Goal: Information Seeking & Learning: Learn about a topic

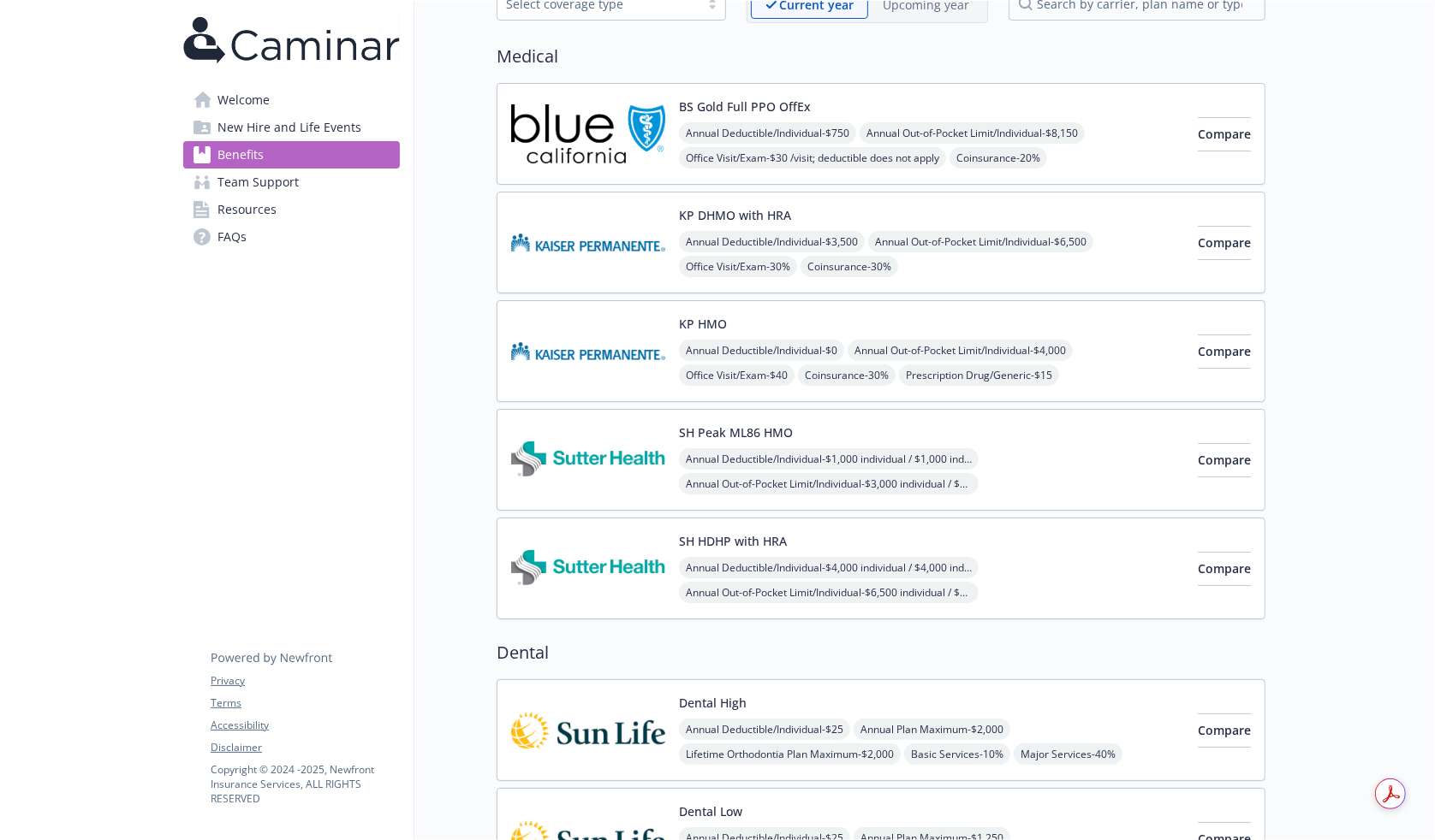
scroll to position [642, 0]
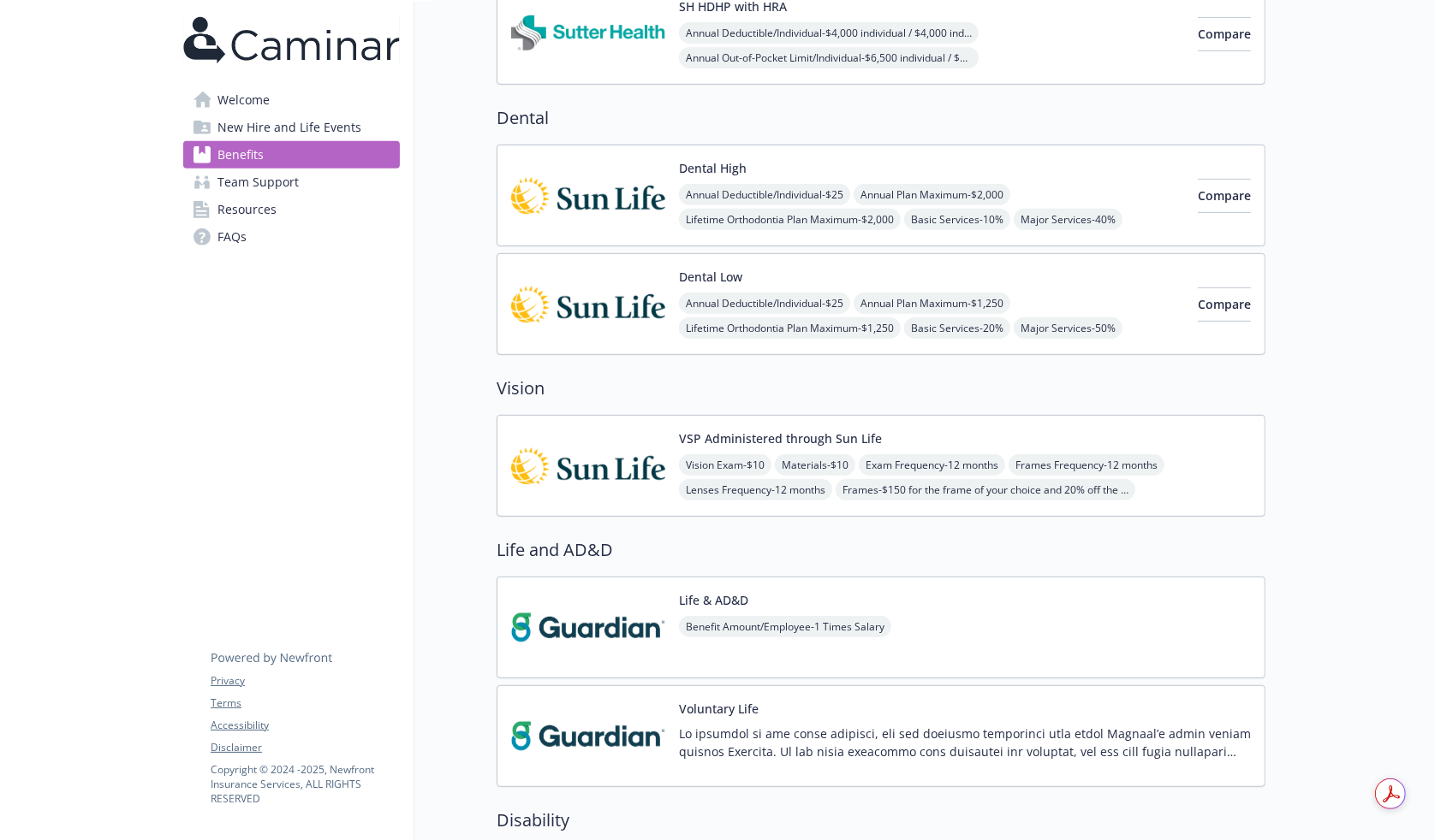
click at [898, 612] on div "Life & AD&D Benefit Amount/Employee - 1 Times Salary" at bounding box center [881, 628] width 769 height 102
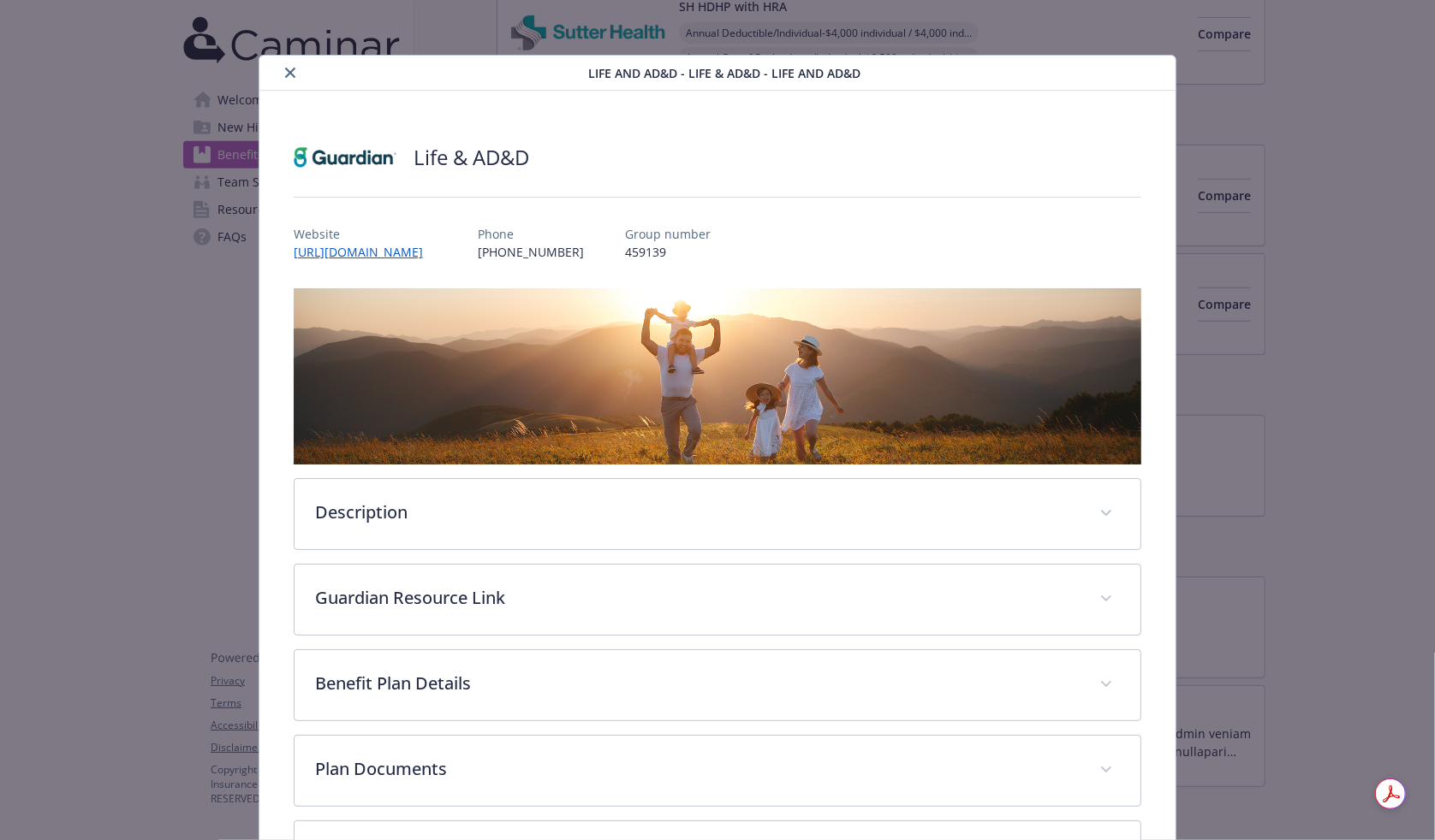
scroll to position [1, 0]
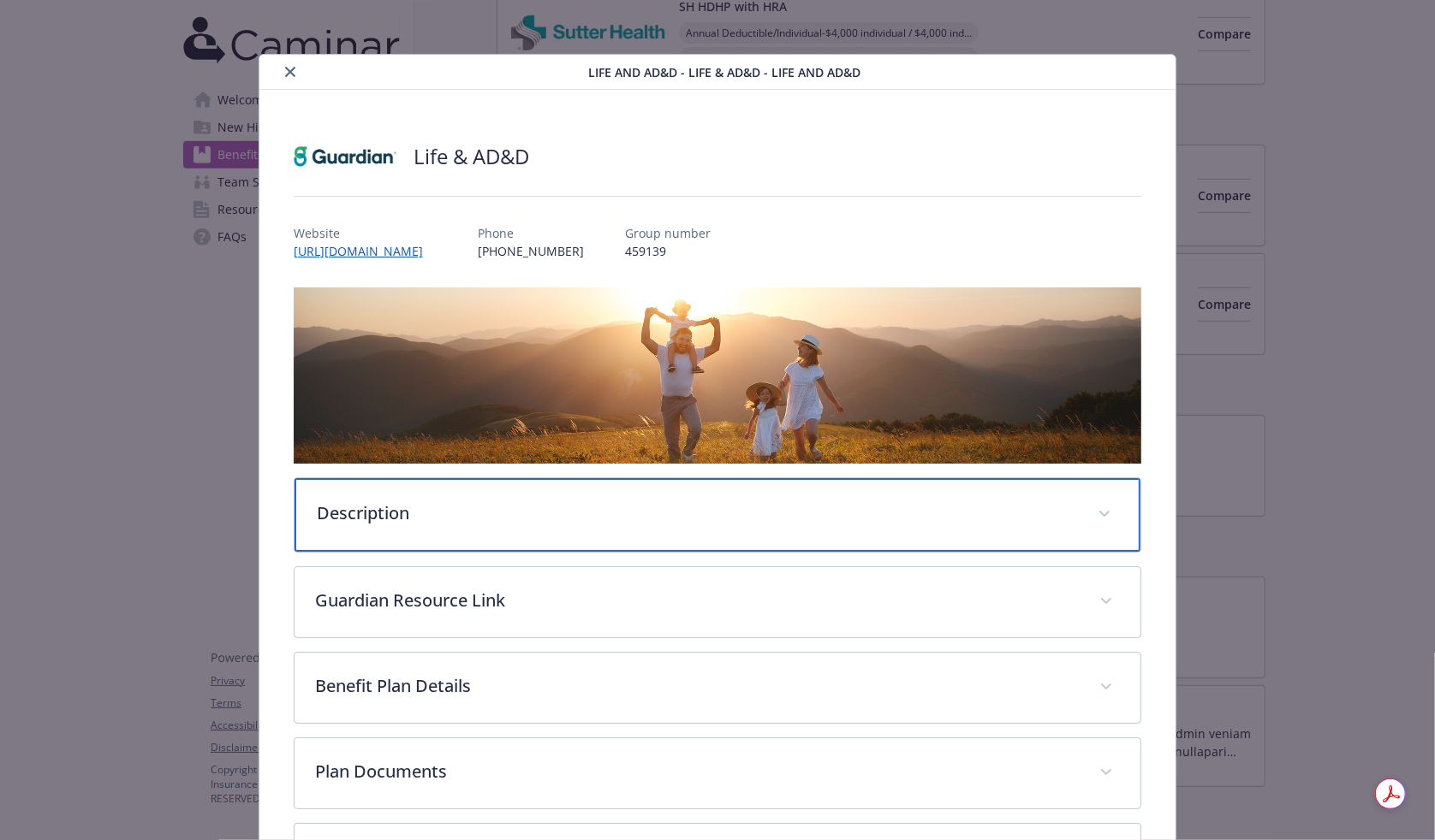
click at [617, 484] on div "Description" at bounding box center [718, 515] width 846 height 74
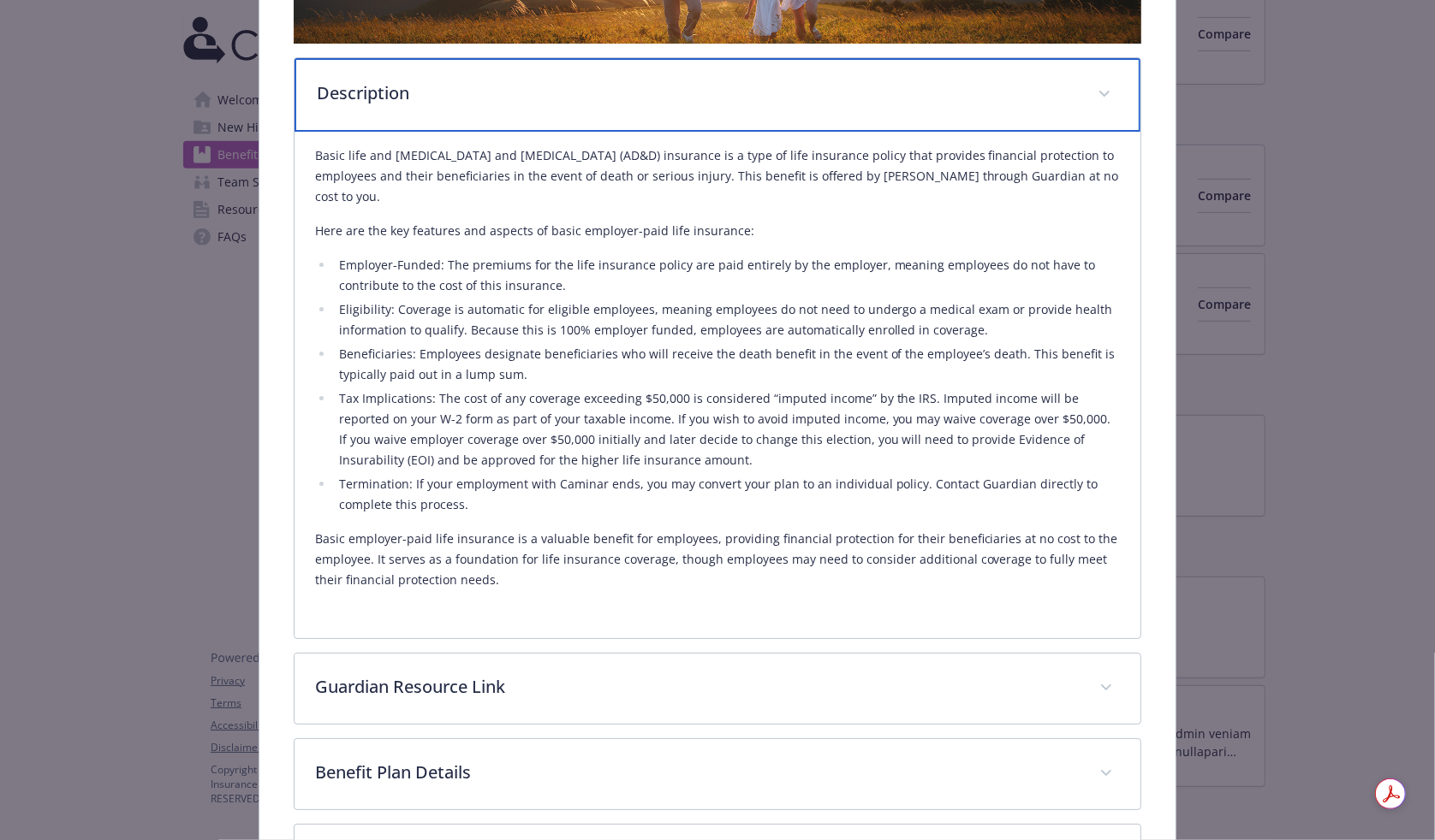
scroll to position [535, 0]
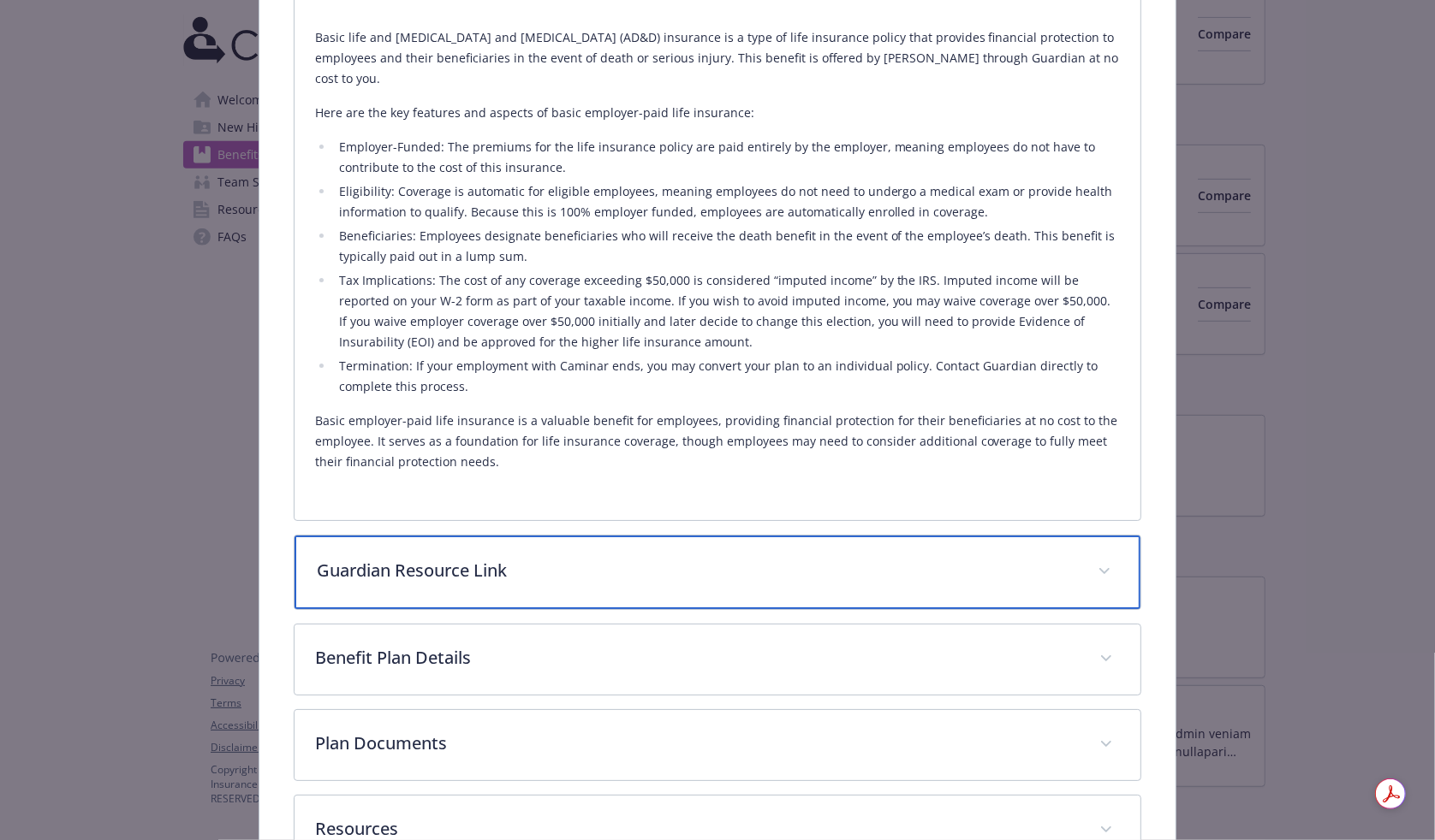
click at [582, 562] on p "Guardian Resource Link" at bounding box center [697, 571] width 761 height 26
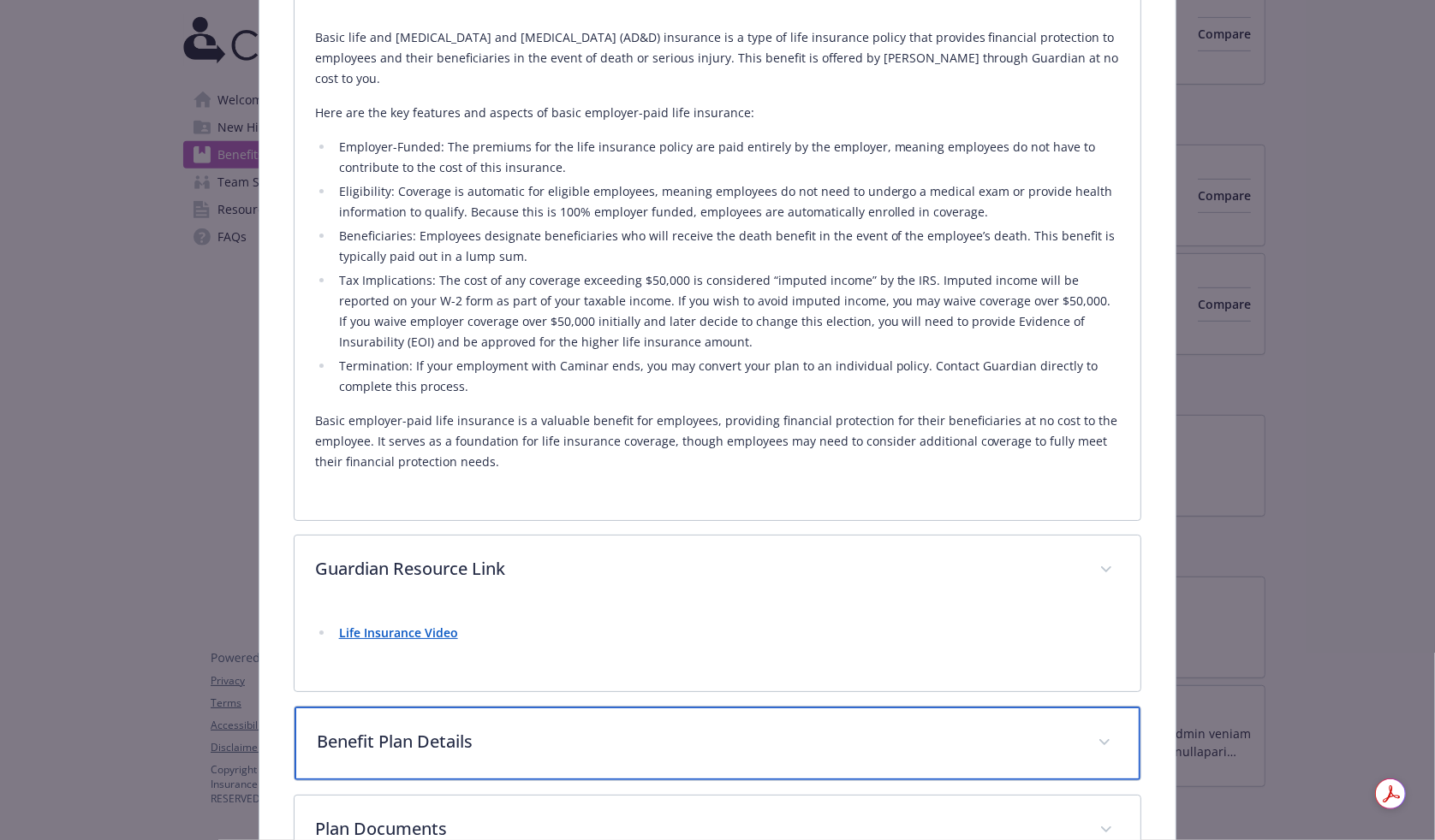
click at [486, 721] on div "Benefit Plan Details" at bounding box center [718, 743] width 846 height 74
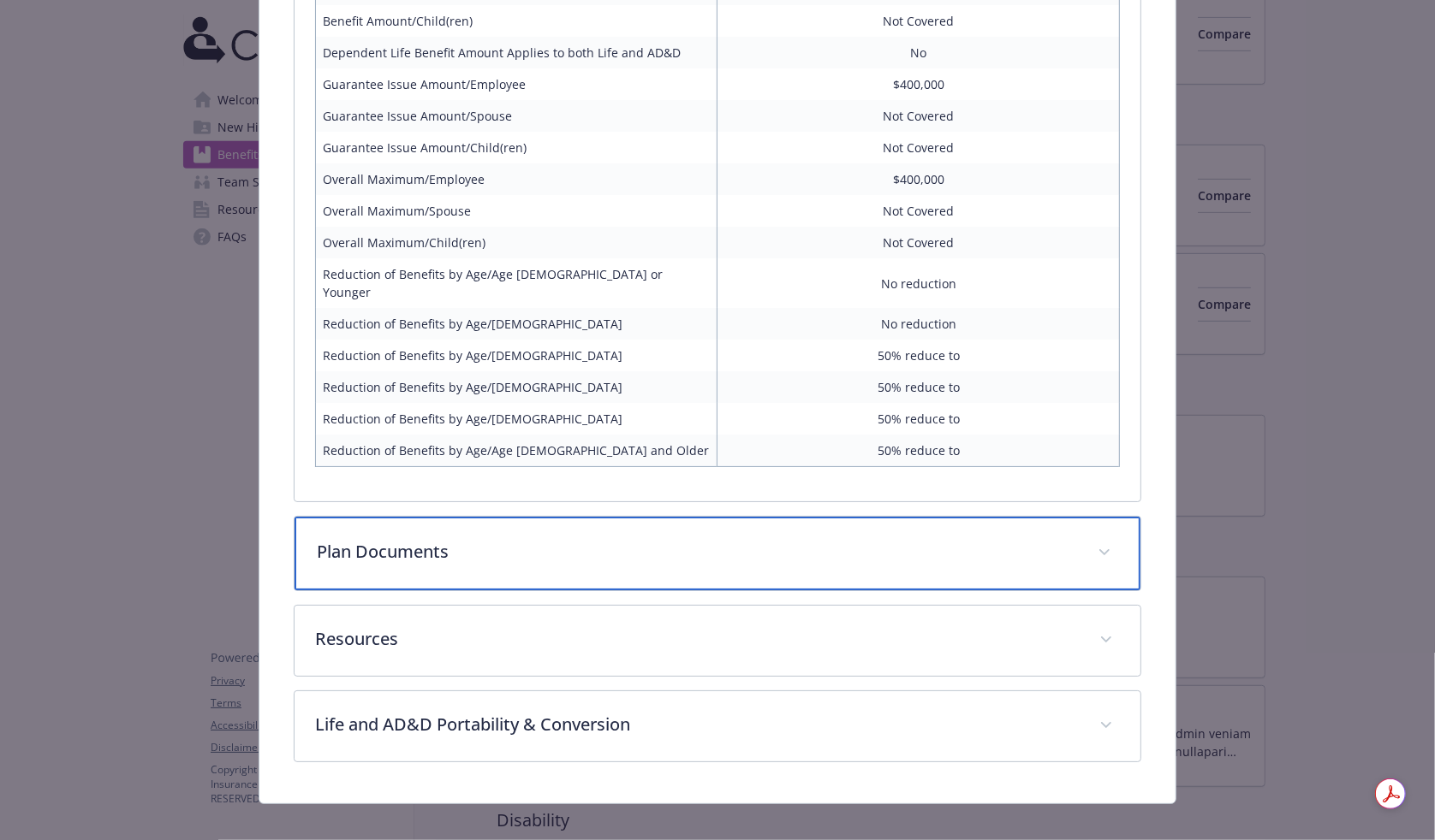
drag, startPoint x: 557, startPoint y: 539, endPoint x: 563, endPoint y: 532, distance: 9.2
click at [557, 539] on p "Plan Documents" at bounding box center [697, 552] width 761 height 26
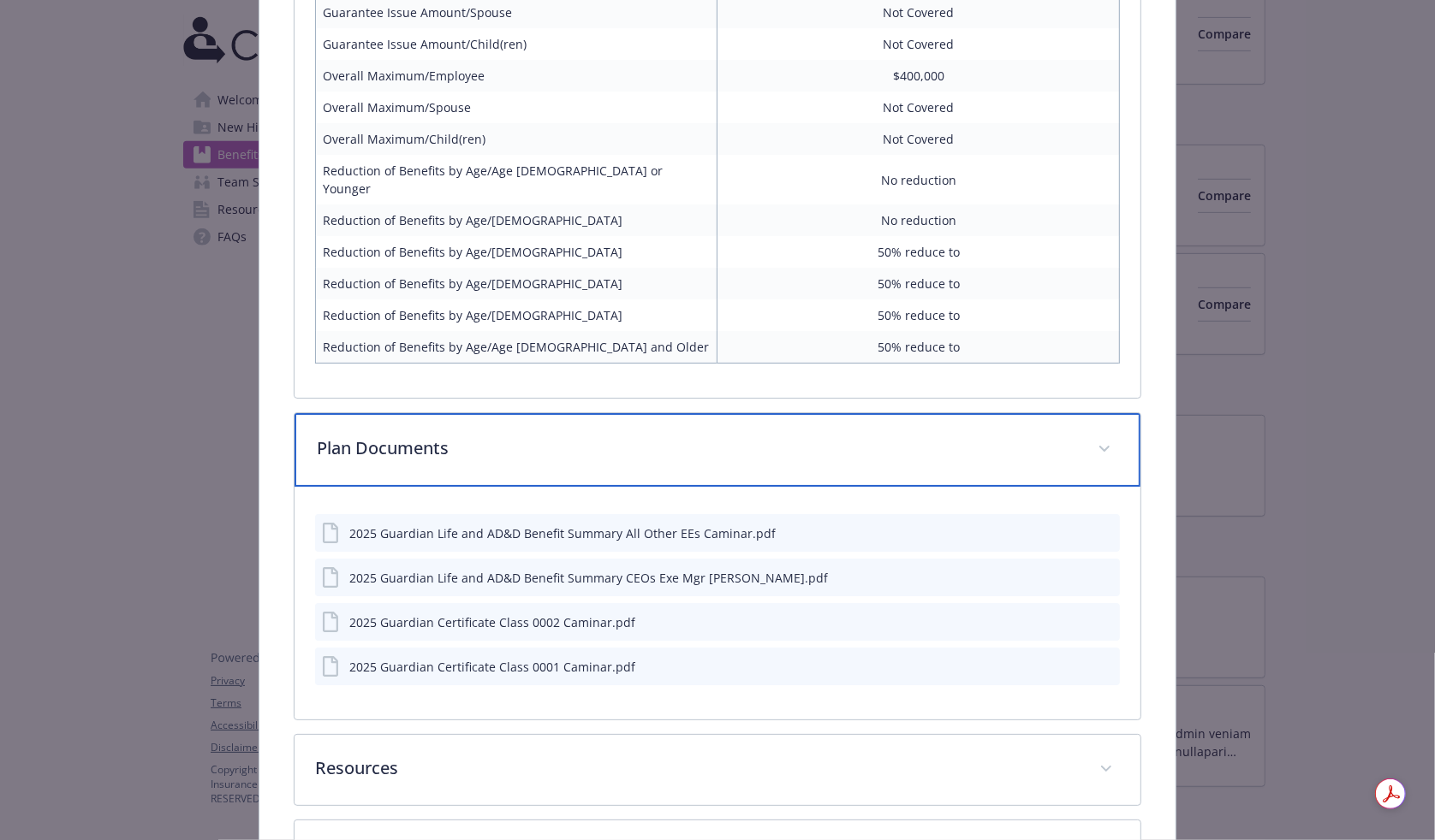
scroll to position [1651, 0]
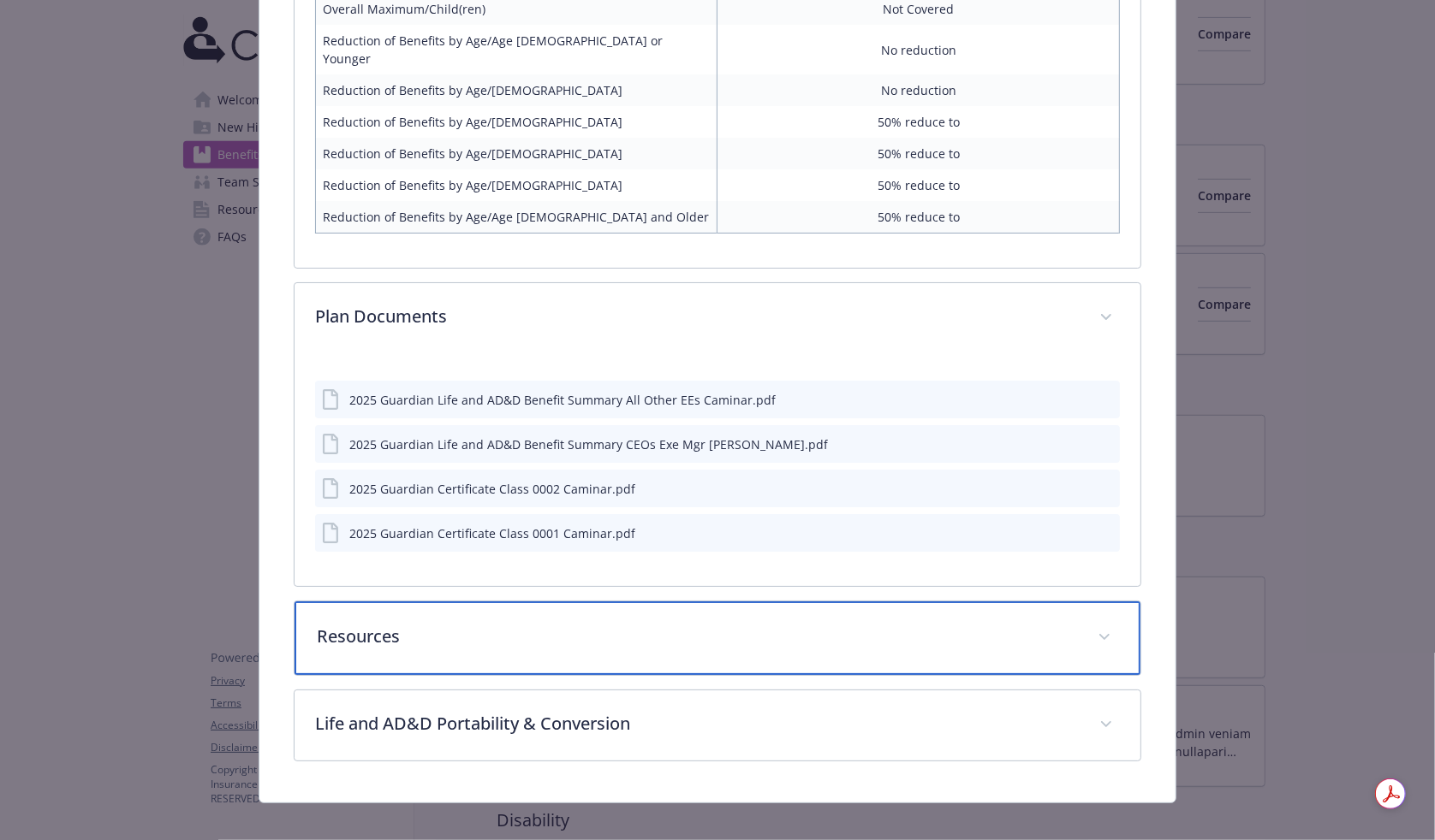
click at [640, 624] on p "Resources" at bounding box center [697, 637] width 761 height 26
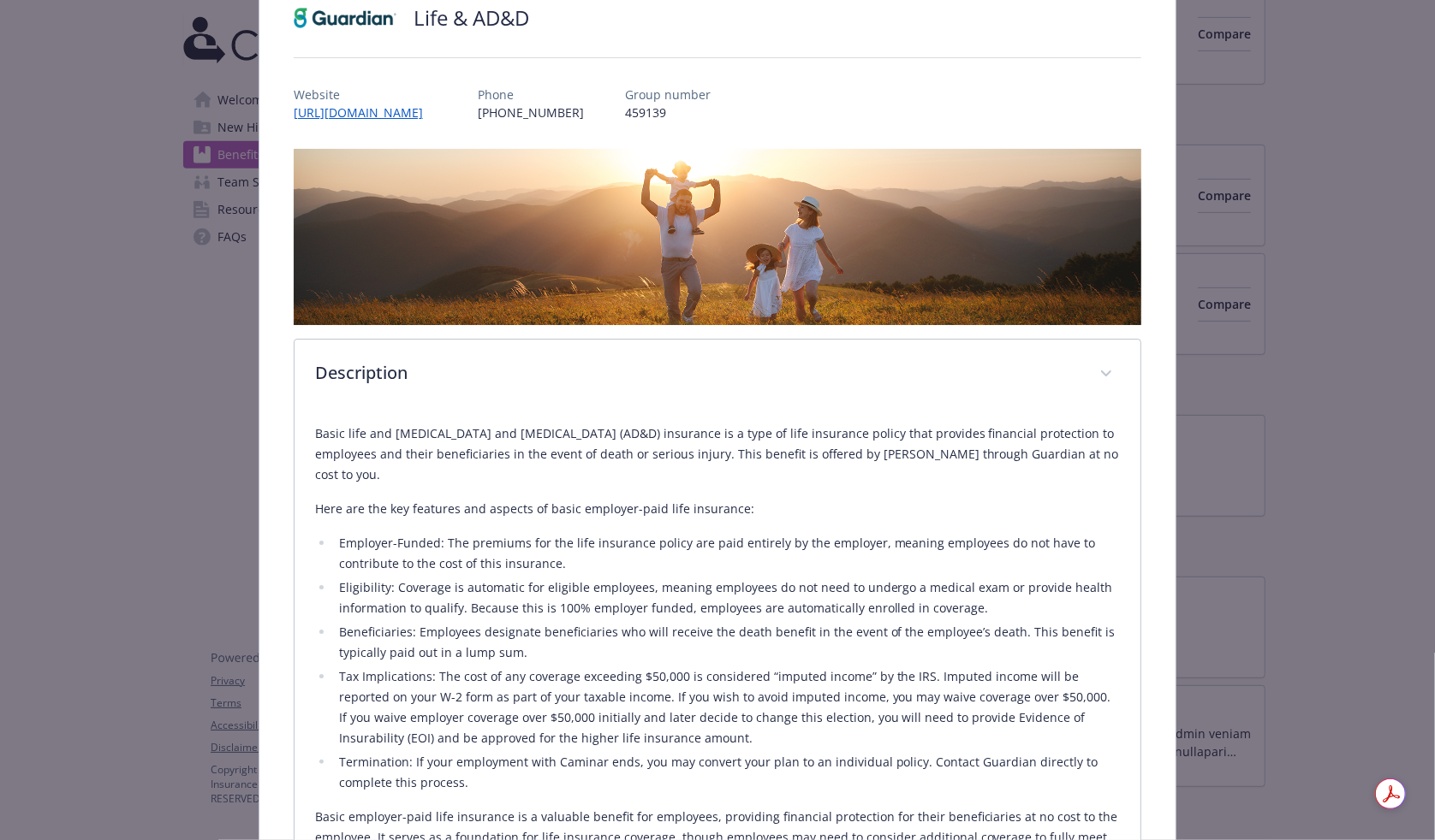
scroll to position [0, 0]
